Goal: Information Seeking & Learning: Learn about a topic

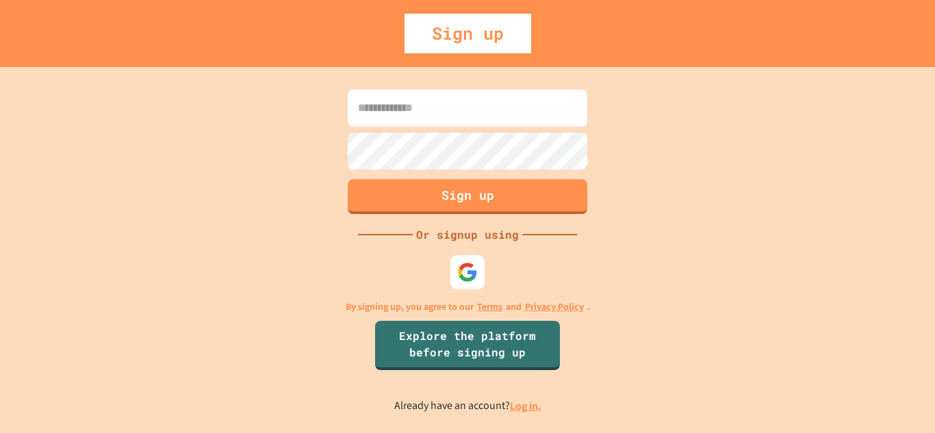
click at [424, 123] on input at bounding box center [468, 108] width 240 height 37
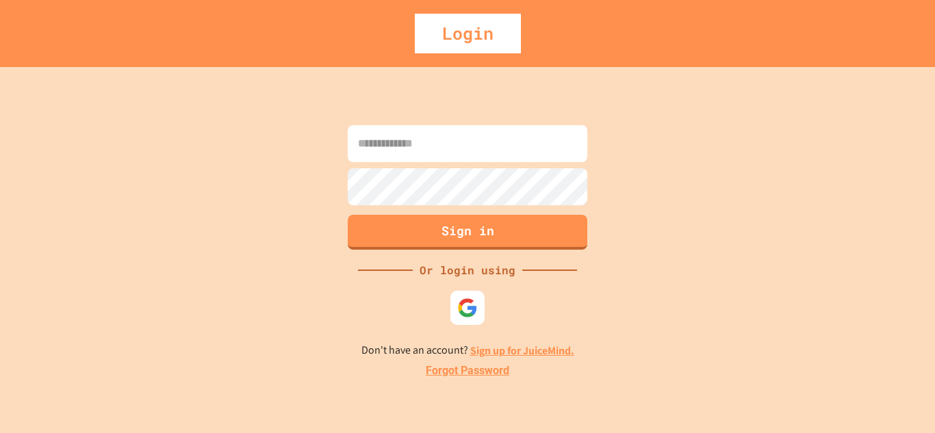
click at [470, 155] on input at bounding box center [468, 143] width 240 height 37
type input "*"
click at [466, 302] on img at bounding box center [466, 307] width 21 height 21
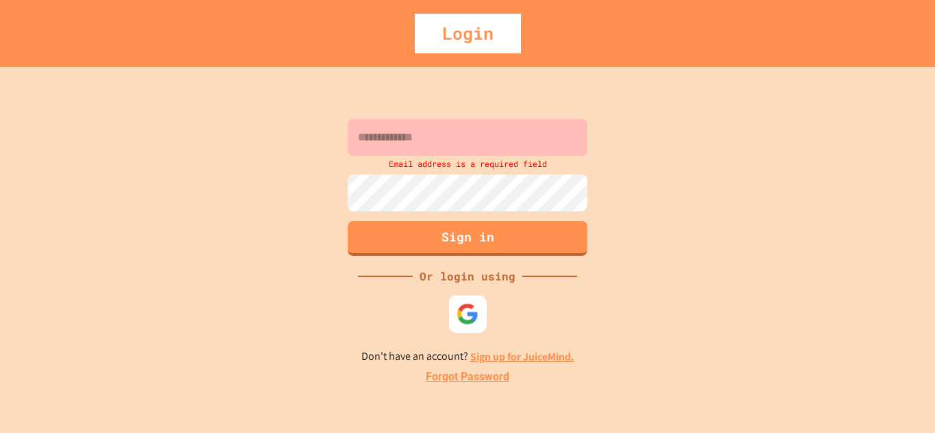
click at [467, 309] on img at bounding box center [467, 313] width 23 height 23
click at [292, 411] on div "Email address is a required field Sign in Or login using Don't have an account?…" at bounding box center [467, 250] width 935 height 366
click at [460, 326] on div at bounding box center [468, 314] width 38 height 38
click at [459, 317] on img at bounding box center [467, 313] width 23 height 23
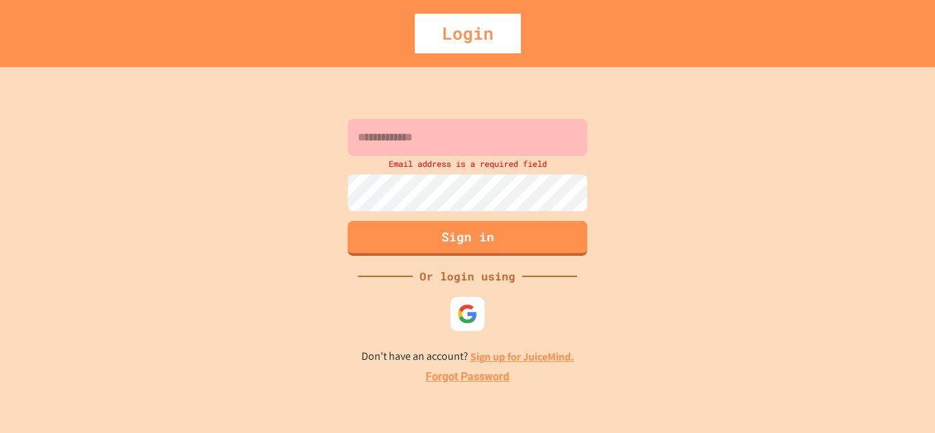
click at [395, 143] on input at bounding box center [468, 137] width 240 height 37
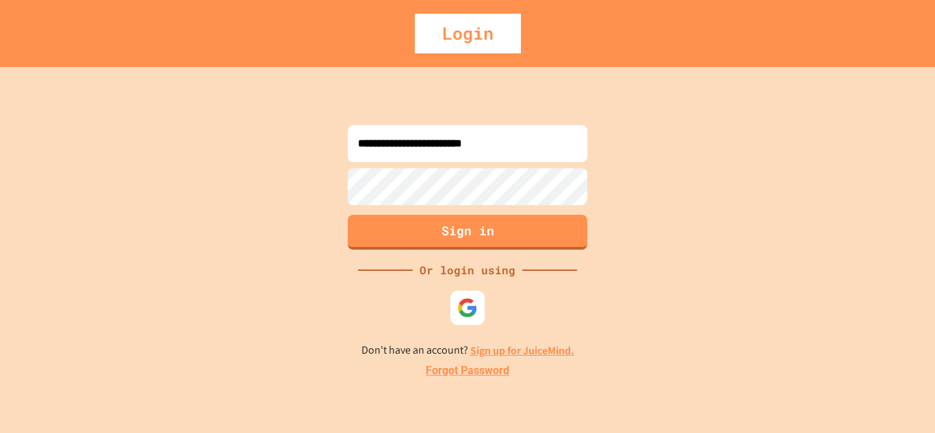
type input "**********"
click at [373, 221] on button "Sign in" at bounding box center [468, 231] width 244 height 36
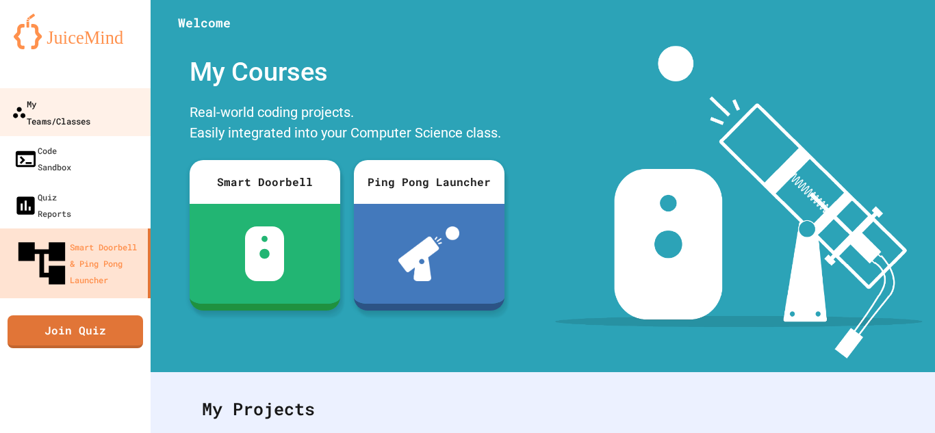
click at [84, 110] on div "My Teams/Classes" at bounding box center [51, 112] width 79 height 34
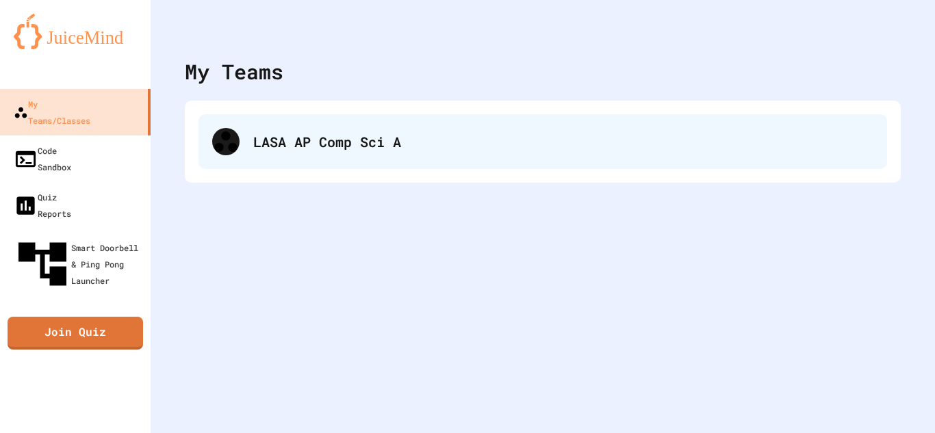
click at [211, 151] on div "LASA AP Comp Sci A" at bounding box center [542, 141] width 688 height 55
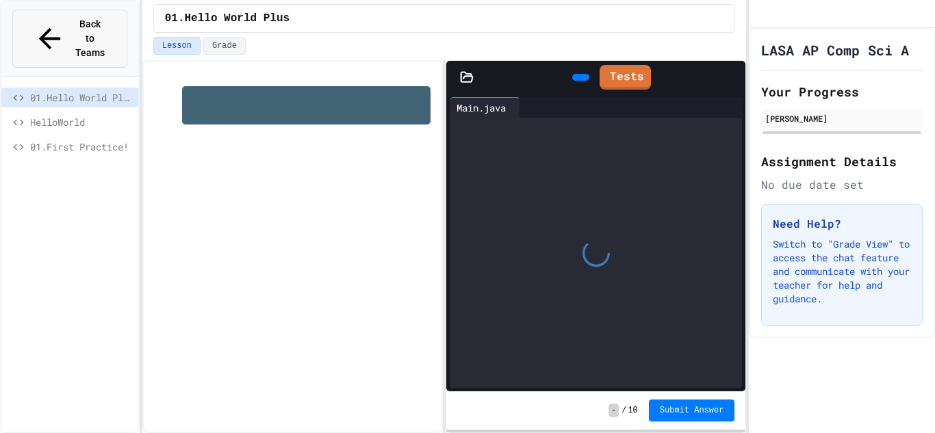
click at [44, 27] on div "Back to Teams" at bounding box center [70, 38] width 72 height 43
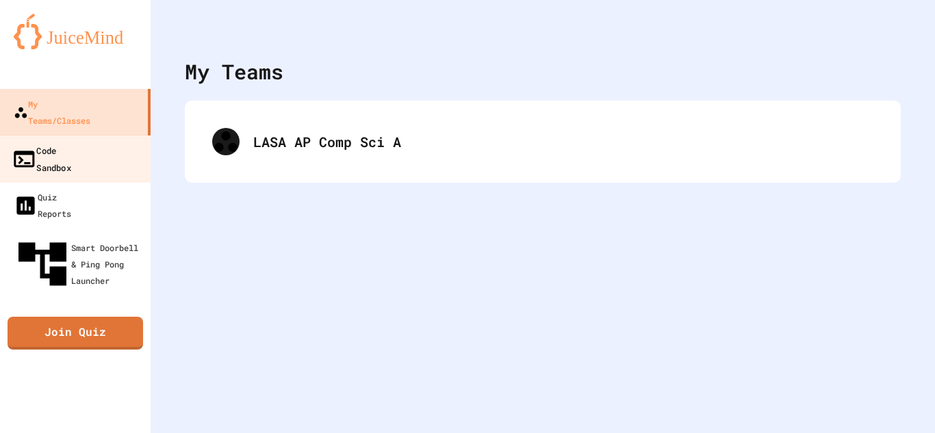
click at [73, 146] on link "Code Sandbox" at bounding box center [75, 159] width 155 height 48
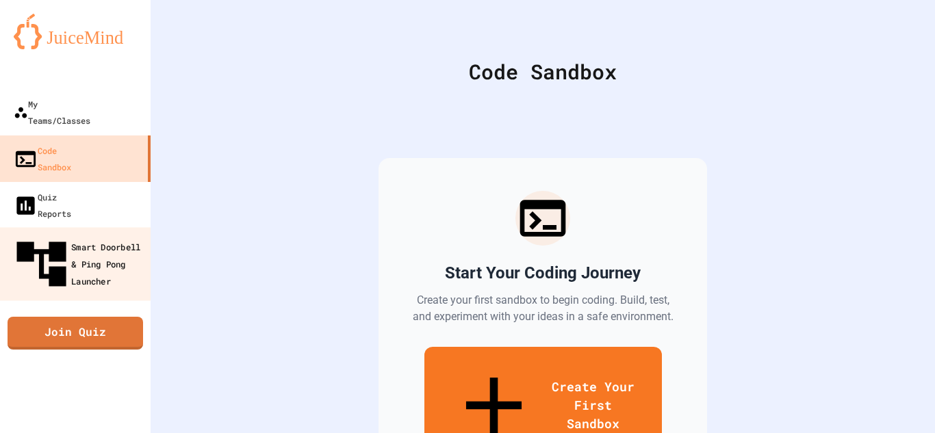
click at [81, 227] on link "Smart Doorbell & Ping Pong Launcher" at bounding box center [75, 263] width 155 height 73
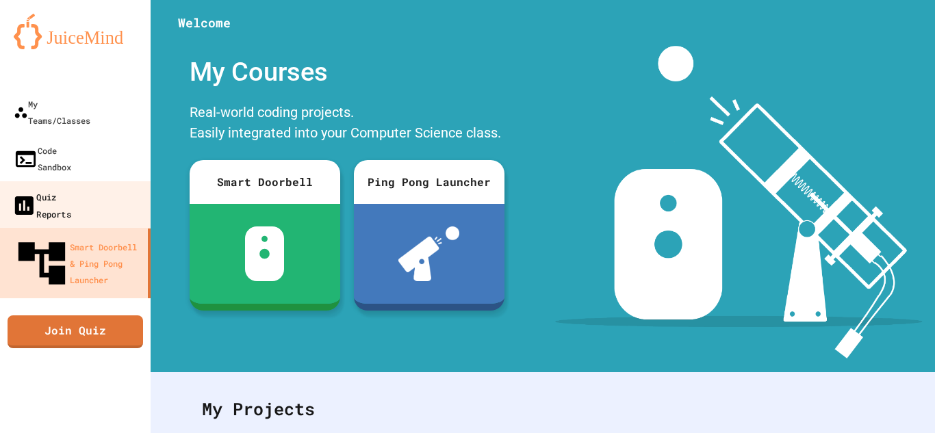
click at [71, 188] on div "Quiz Reports" at bounding box center [42, 205] width 60 height 34
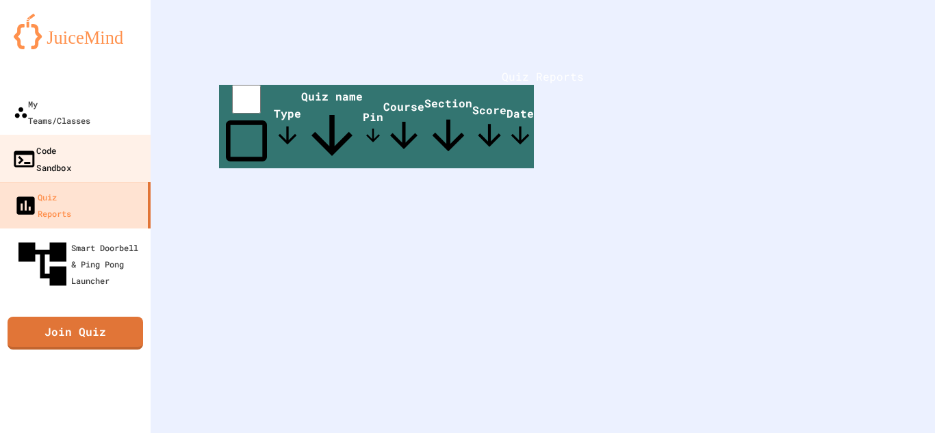
click at [30, 142] on div "Code Sandbox" at bounding box center [42, 159] width 60 height 34
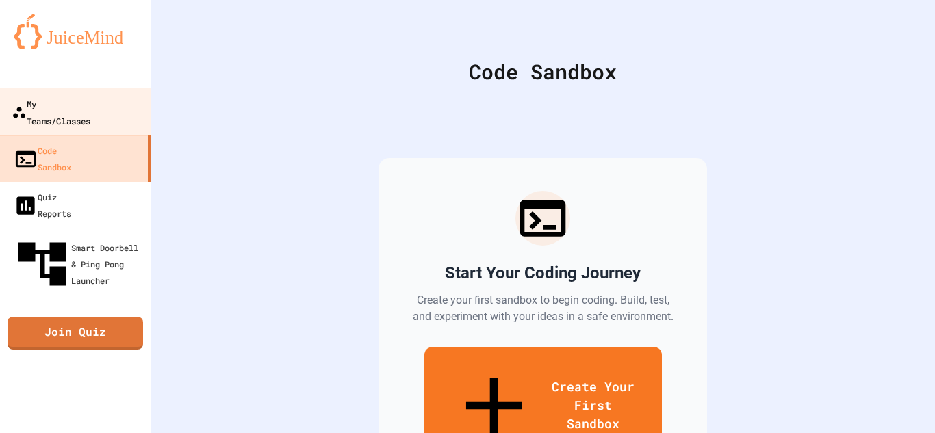
click at [50, 107] on div "My Teams/Classes" at bounding box center [51, 112] width 79 height 34
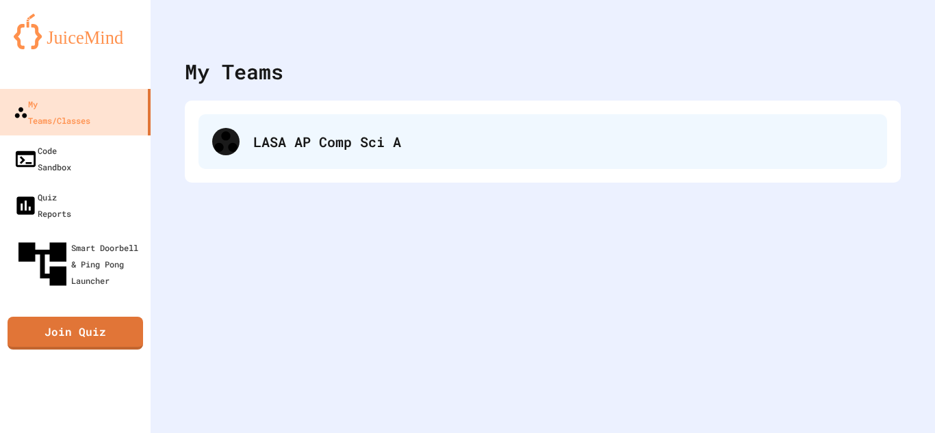
click at [336, 121] on div "LASA AP Comp Sci A" at bounding box center [542, 141] width 688 height 55
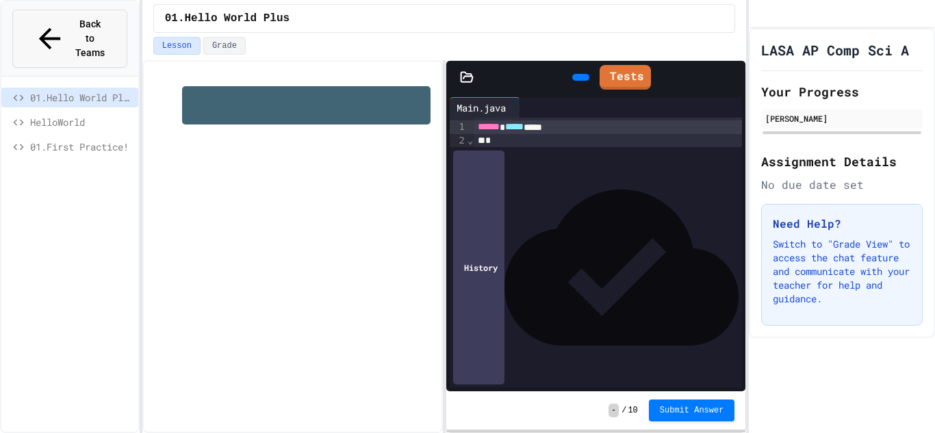
click at [74, 28] on span "Back to Teams" at bounding box center [90, 38] width 32 height 43
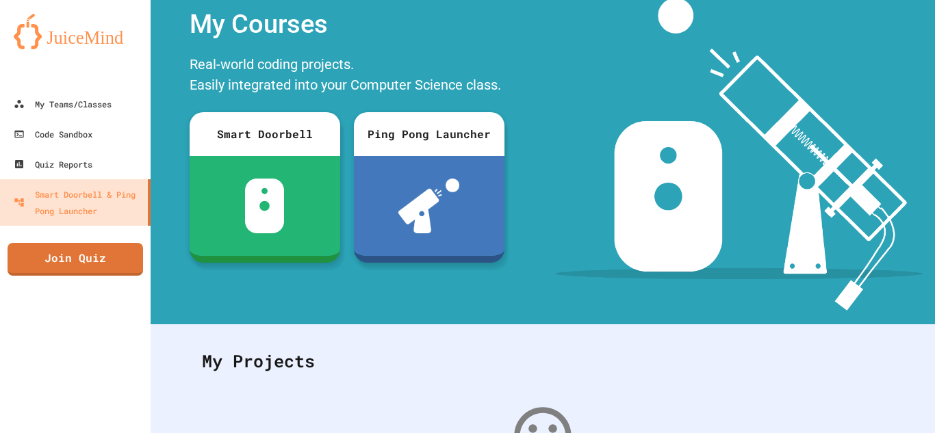
scroll to position [243, 0]
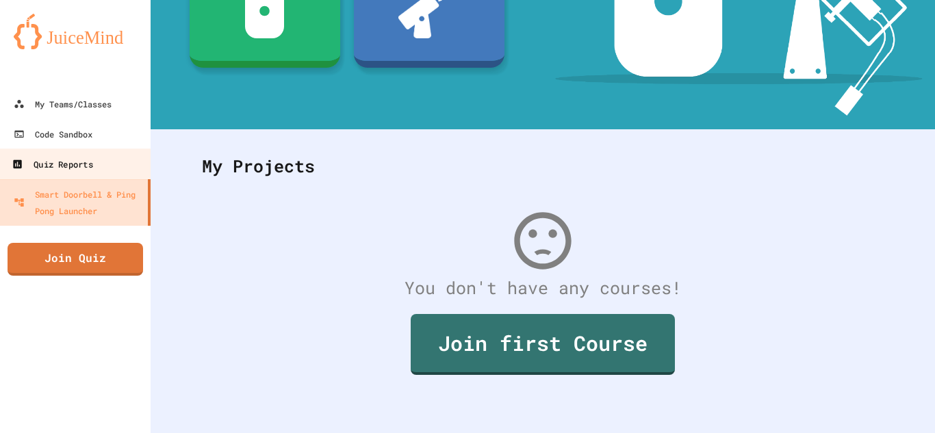
click at [109, 176] on link "Quiz Reports" at bounding box center [75, 164] width 155 height 31
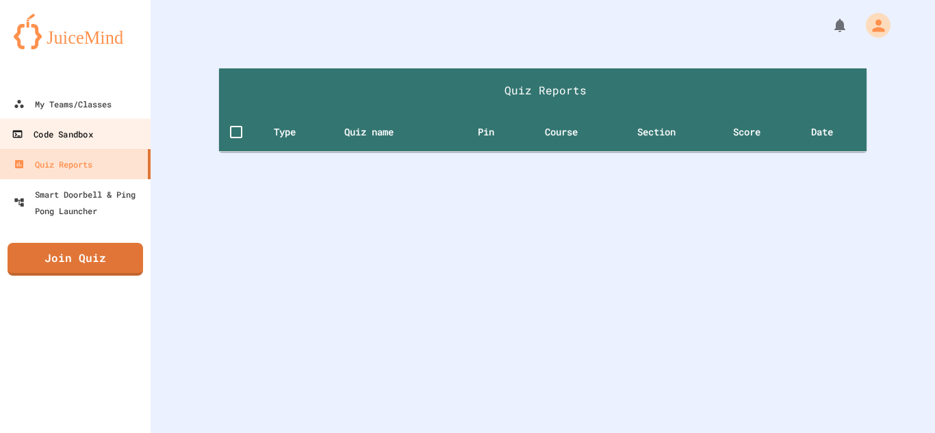
click at [84, 138] on div "Code Sandbox" at bounding box center [52, 134] width 81 height 17
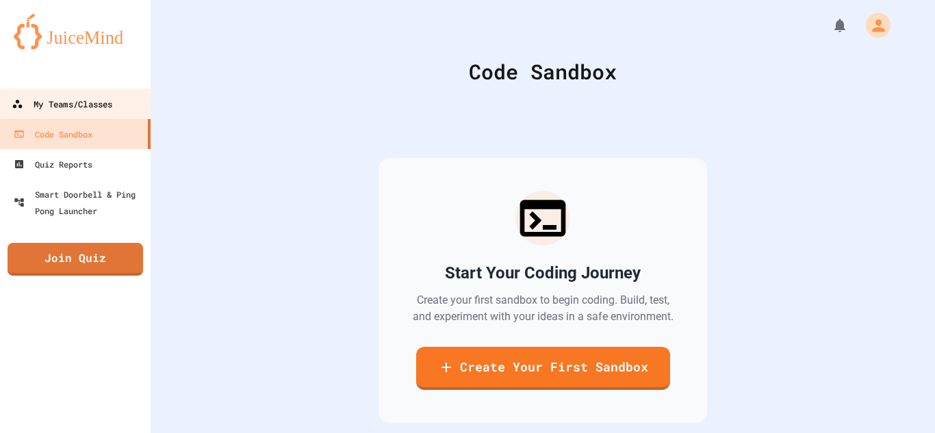
click at [68, 114] on link "My Teams/Classes" at bounding box center [75, 103] width 155 height 31
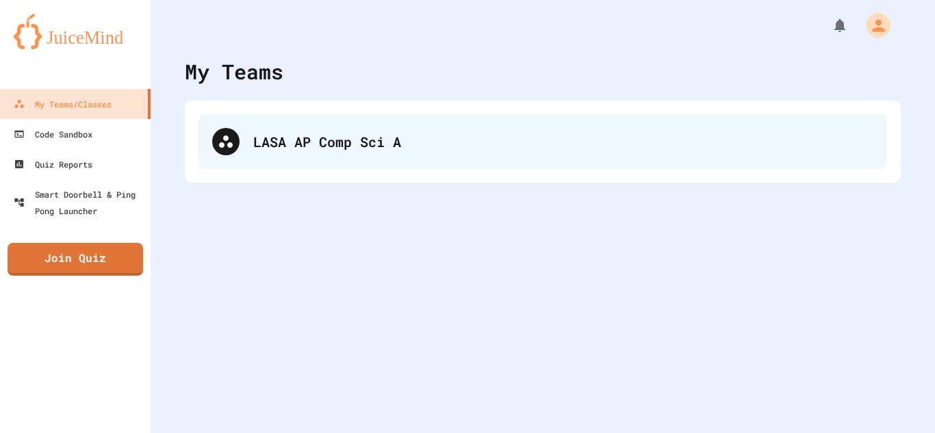
click at [261, 127] on div "LASA AP Comp Sci A" at bounding box center [542, 141] width 688 height 55
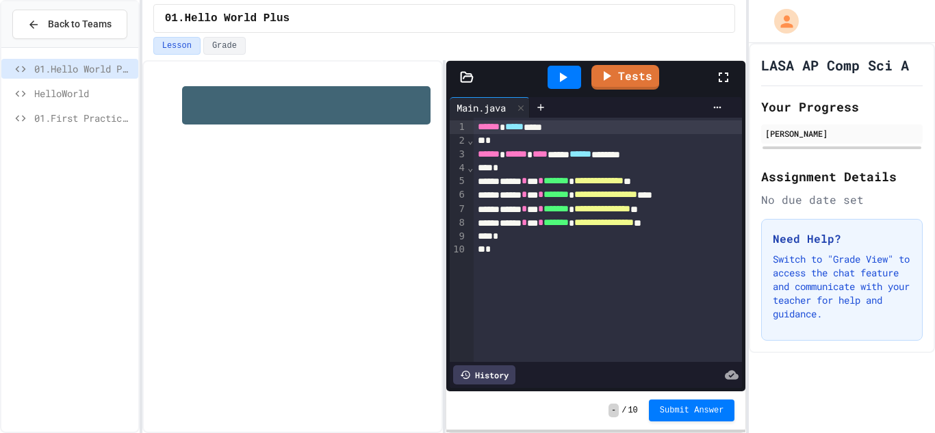
click at [52, 146] on div "01.Hello World Plus HelloWorld 01.First Practice!" at bounding box center [69, 239] width 137 height 373
